Goal: Task Accomplishment & Management: Manage account settings

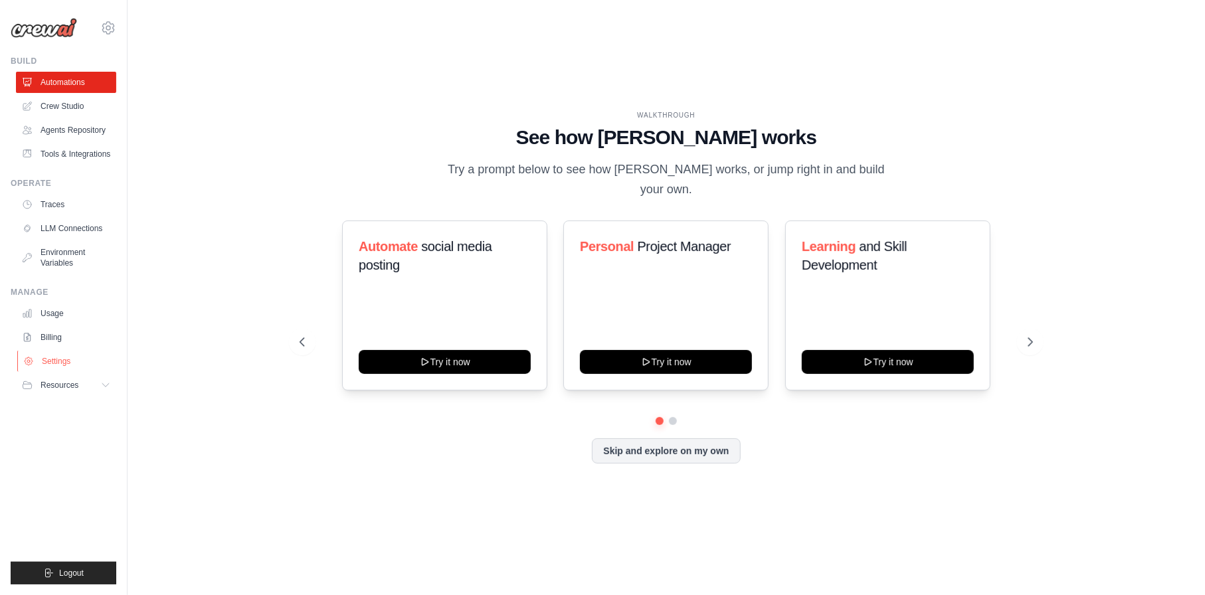
click at [64, 359] on link "Settings" at bounding box center [67, 361] width 100 height 21
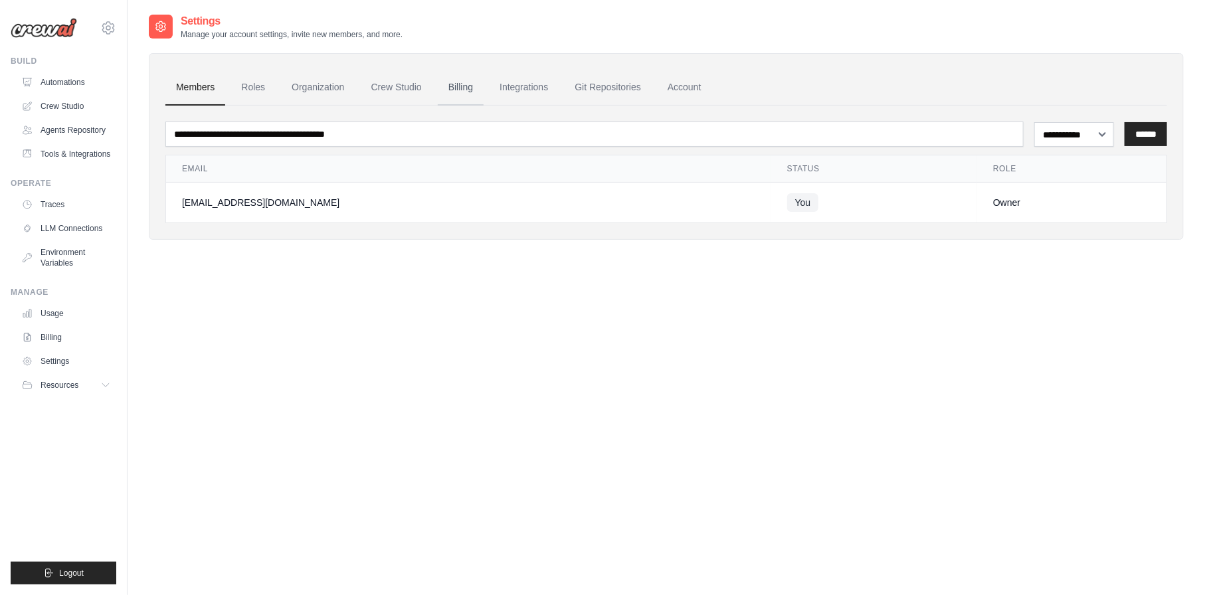
click at [470, 83] on link "Billing" at bounding box center [461, 88] width 46 height 36
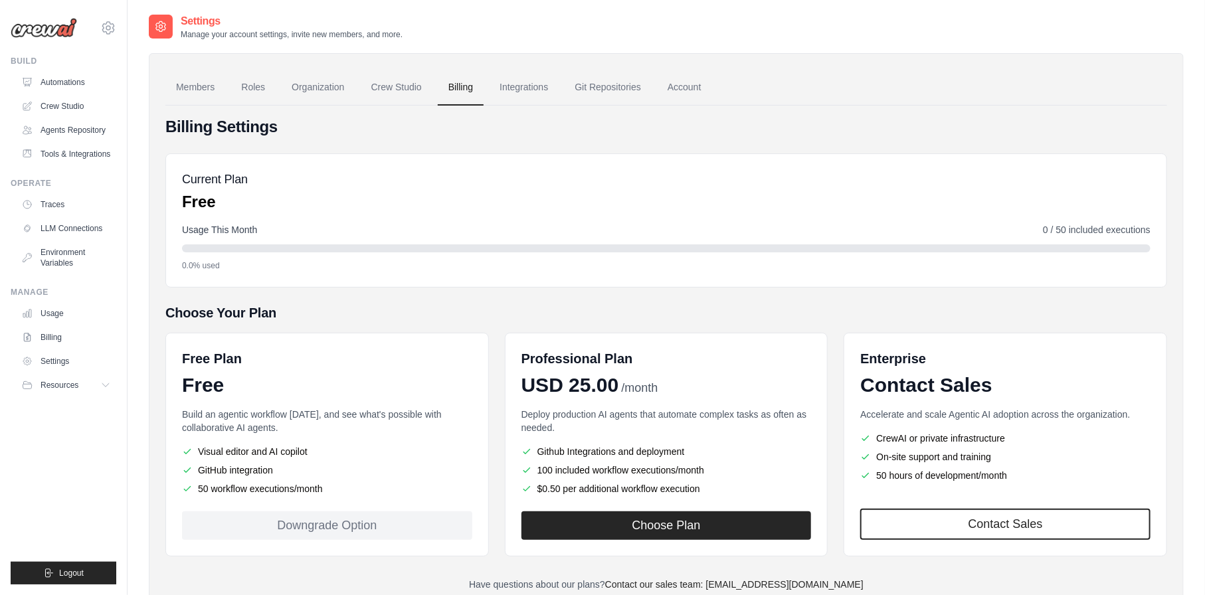
scroll to position [44, 0]
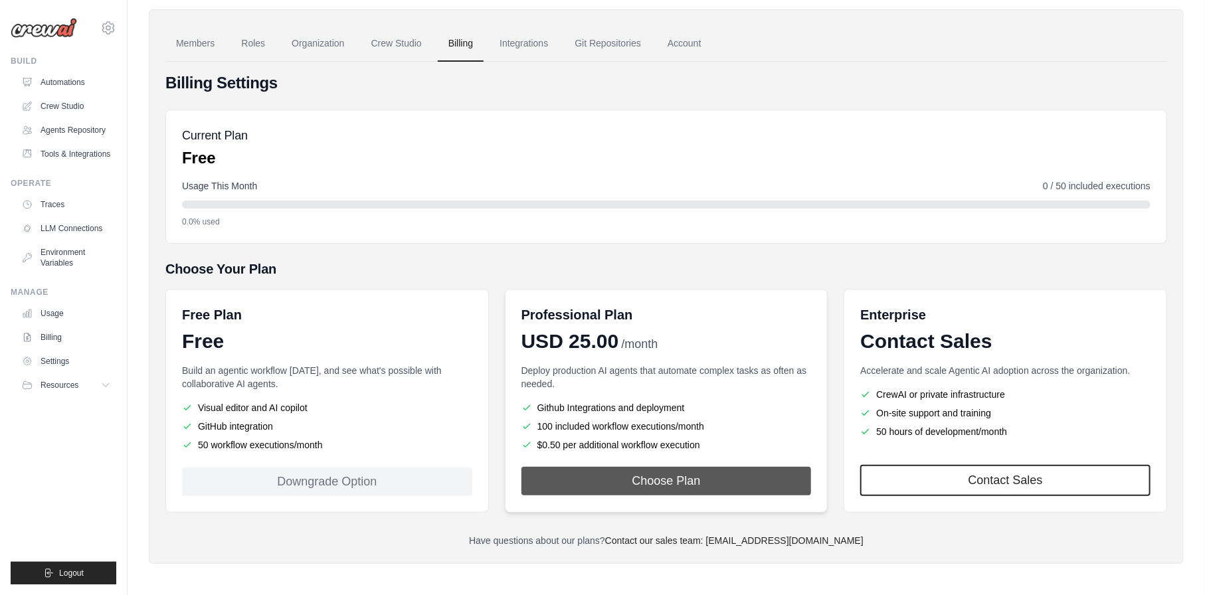
click at [573, 473] on button "Choose Plan" at bounding box center [666, 481] width 290 height 29
